Goal: Find specific page/section

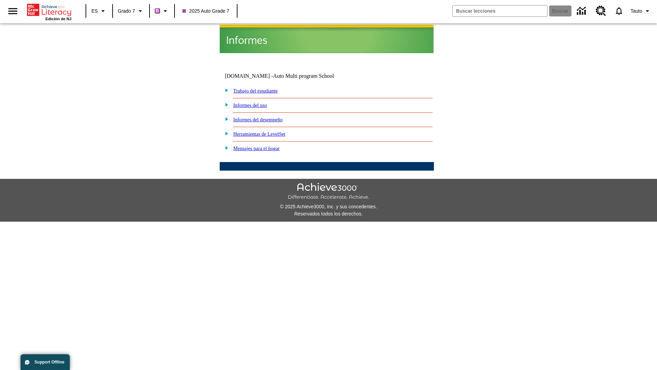
click at [264, 88] on link "Trabajo del estudiante" at bounding box center [255, 90] width 44 height 5
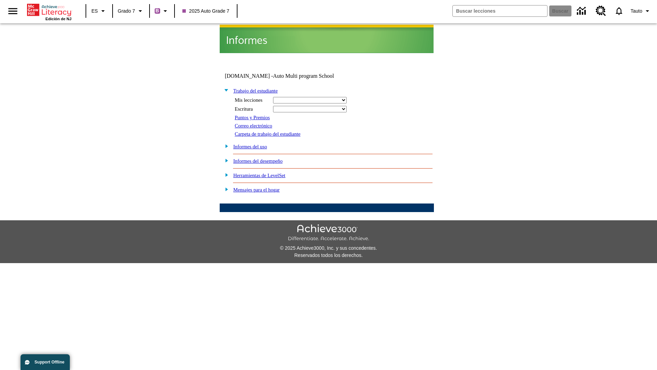
click at [256, 123] on link "Correo electrónico" at bounding box center [253, 125] width 37 height 5
